Goal: Find specific page/section: Find specific page/section

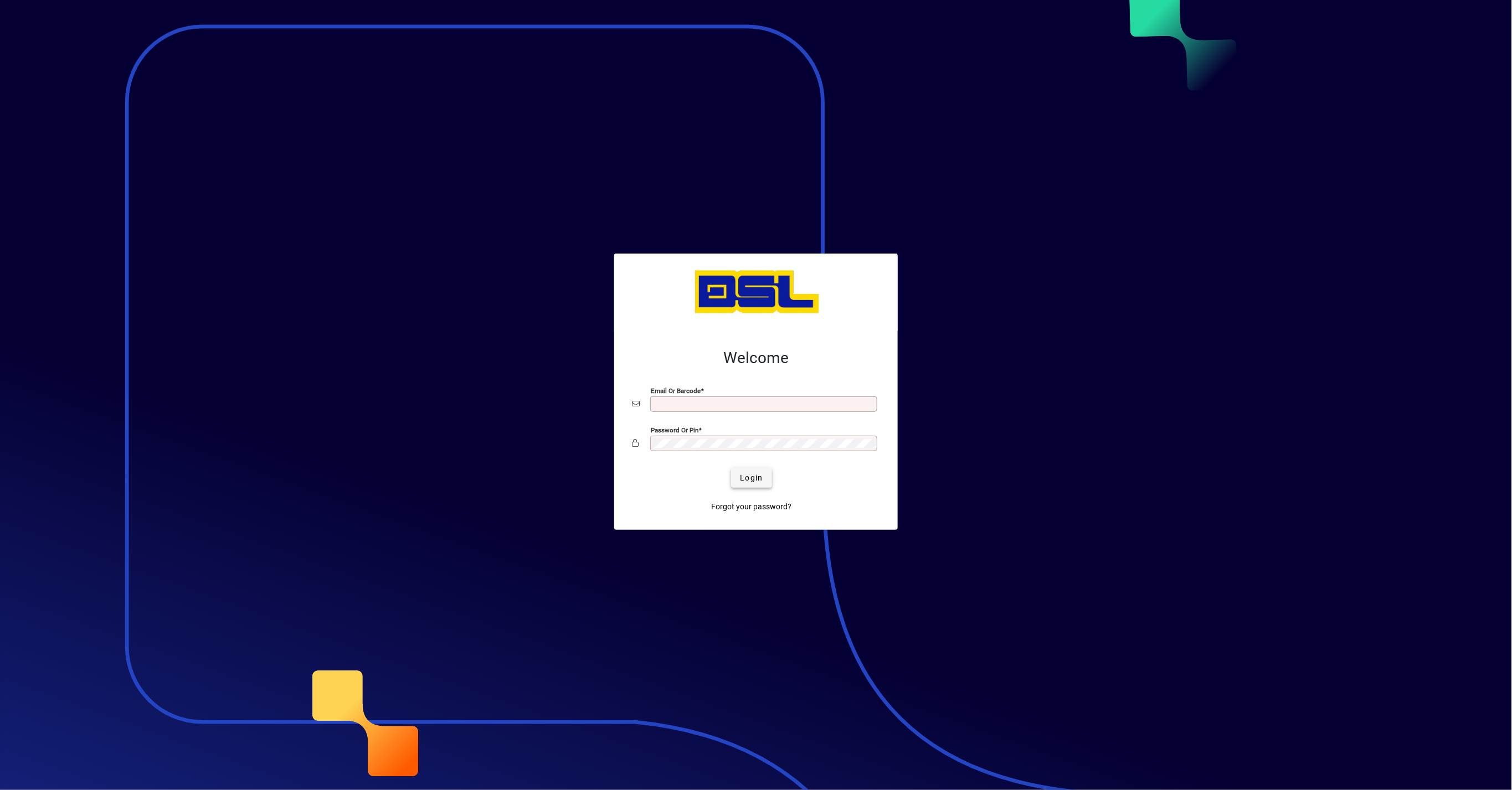
type input "**********"
click at [742, 483] on span "Login" at bounding box center [751, 478] width 22 height 12
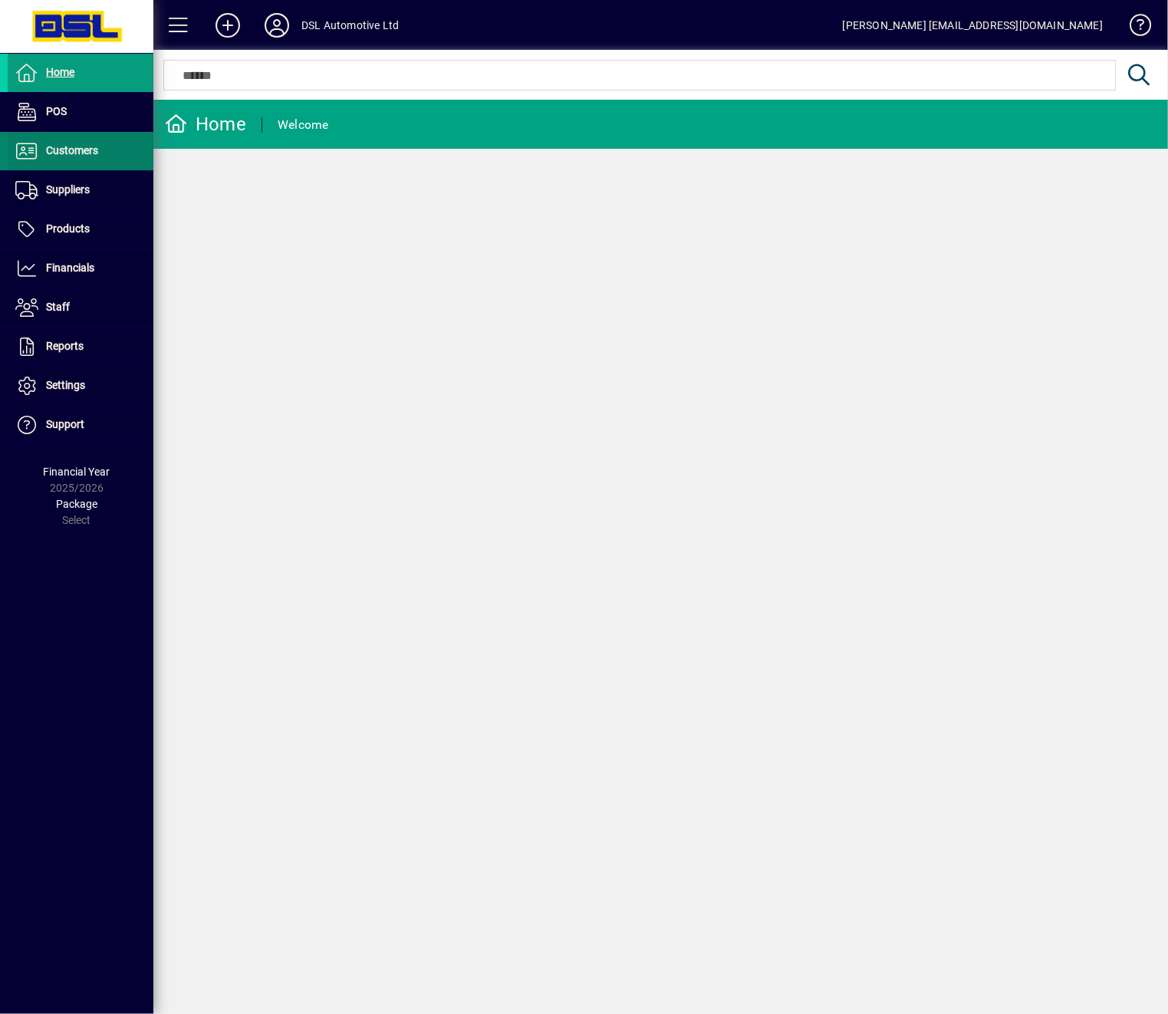
click at [74, 159] on span "Customers" at bounding box center [53, 151] width 90 height 18
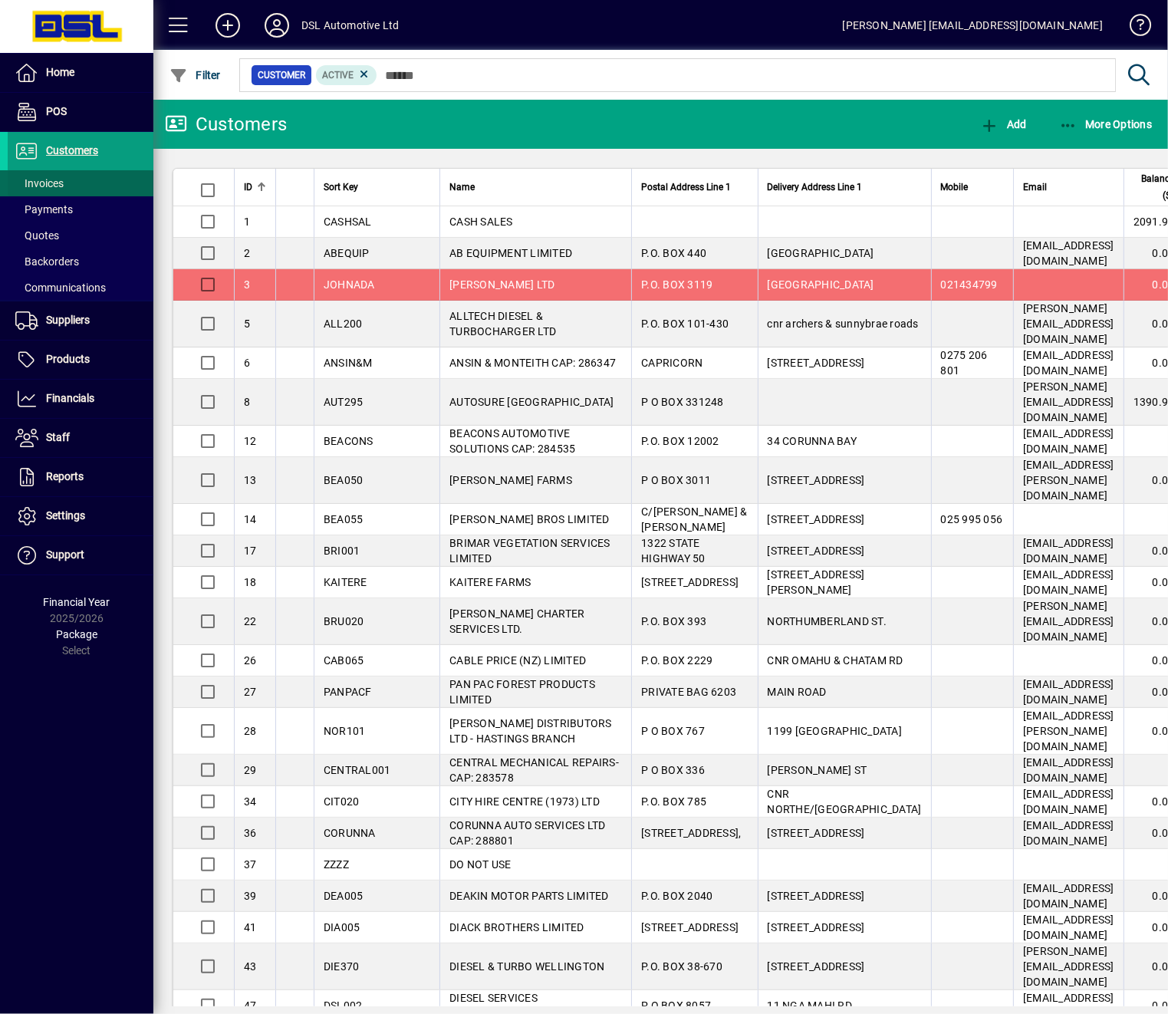
click at [42, 181] on span "Invoices" at bounding box center [39, 183] width 48 height 12
